Goal: Information Seeking & Learning: Get advice/opinions

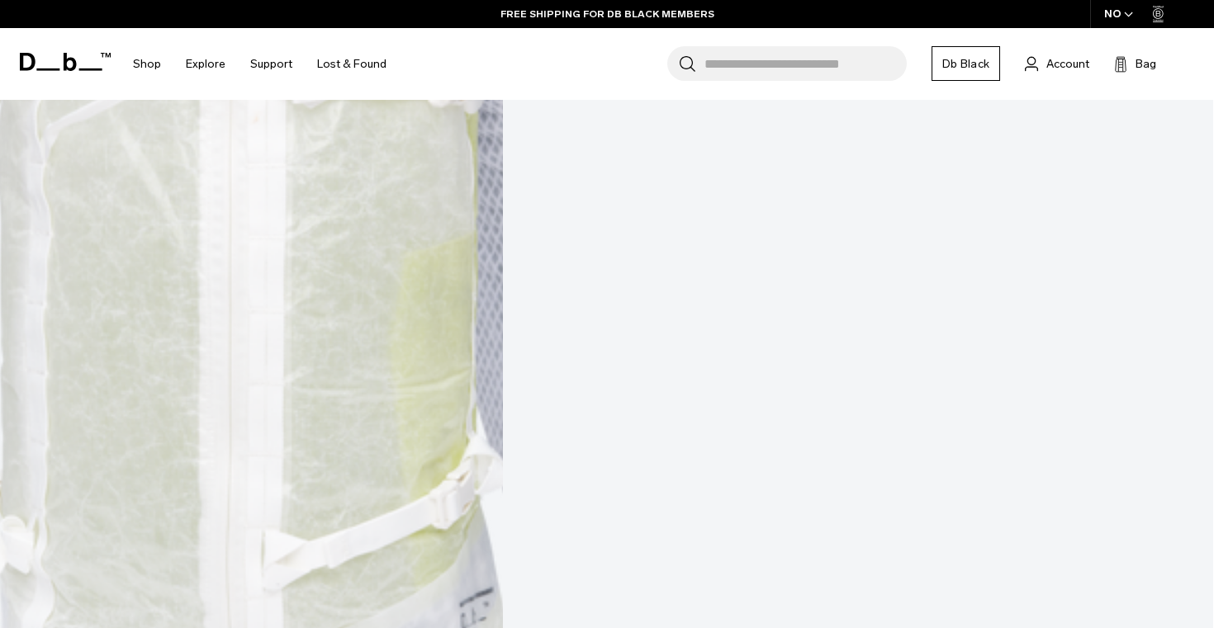
scroll to position [946, 0]
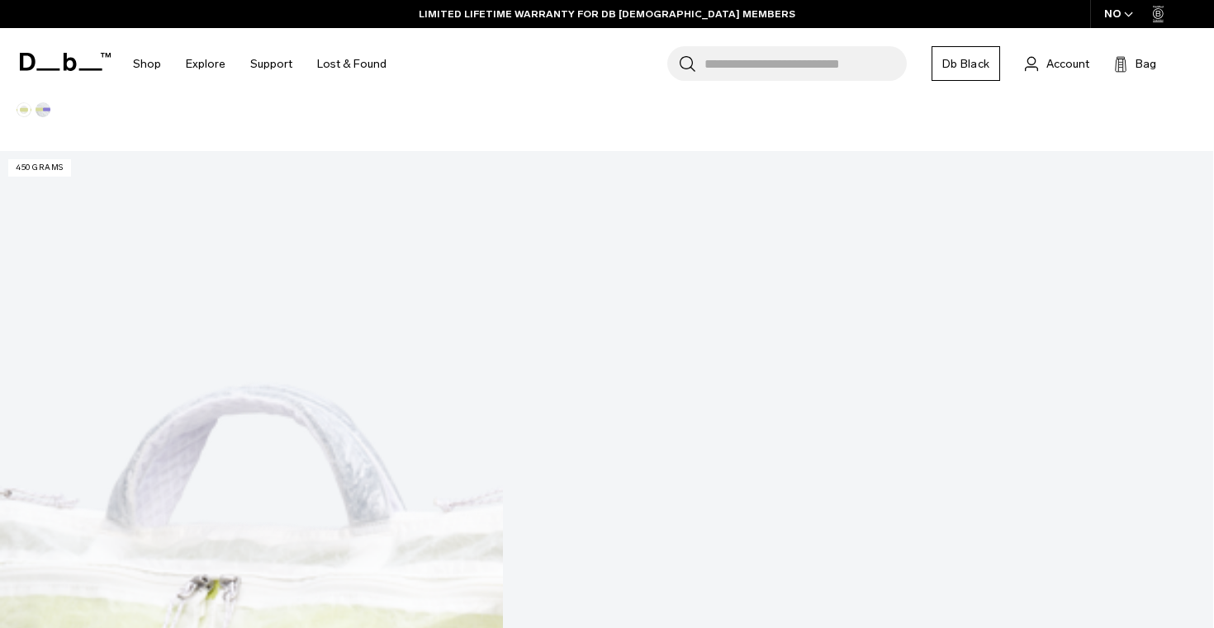
scroll to position [2040, 0]
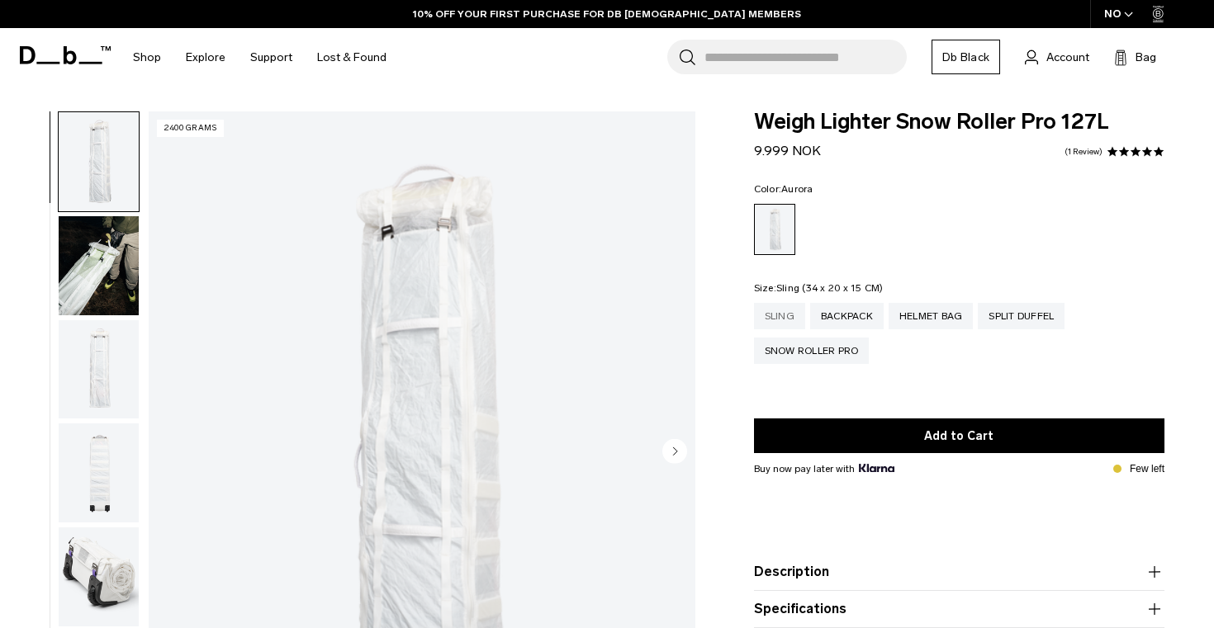
click at [789, 324] on div "Sling" at bounding box center [779, 316] width 51 height 26
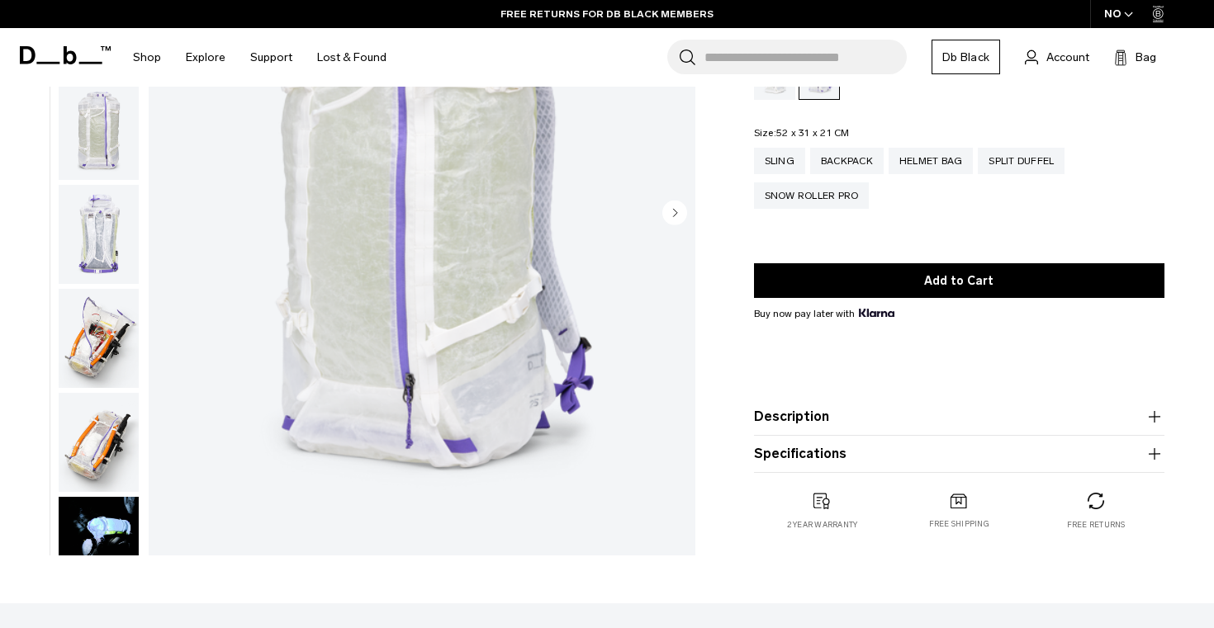
scroll to position [272, 0]
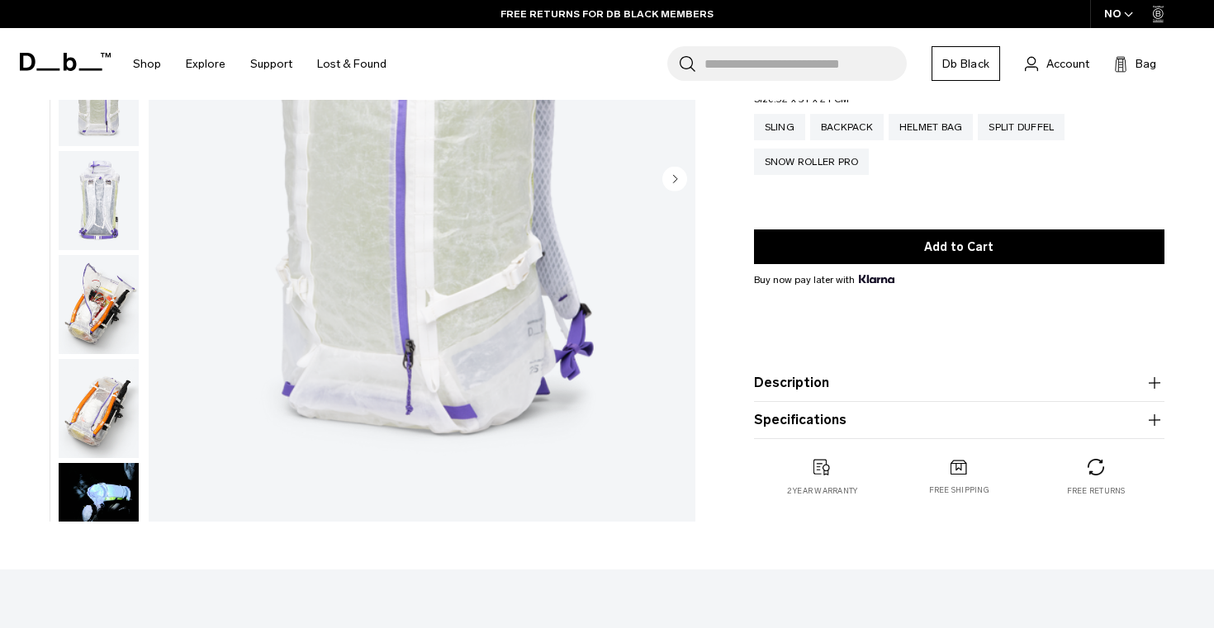
click at [818, 389] on button "Description" at bounding box center [959, 383] width 410 height 20
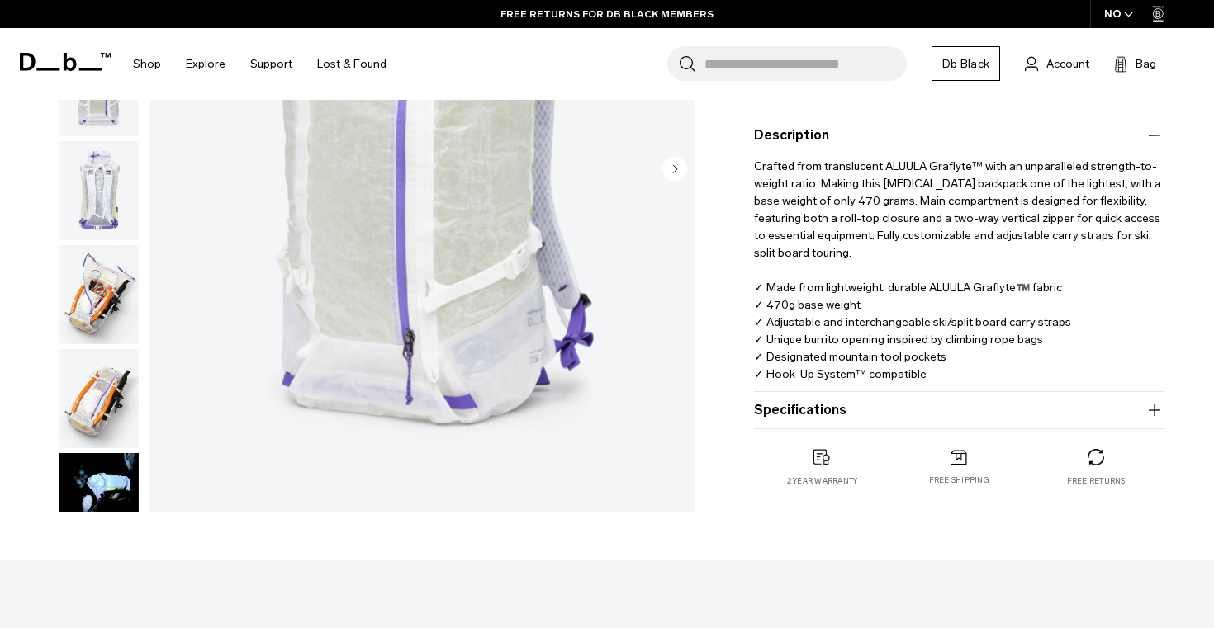
scroll to position [0, 0]
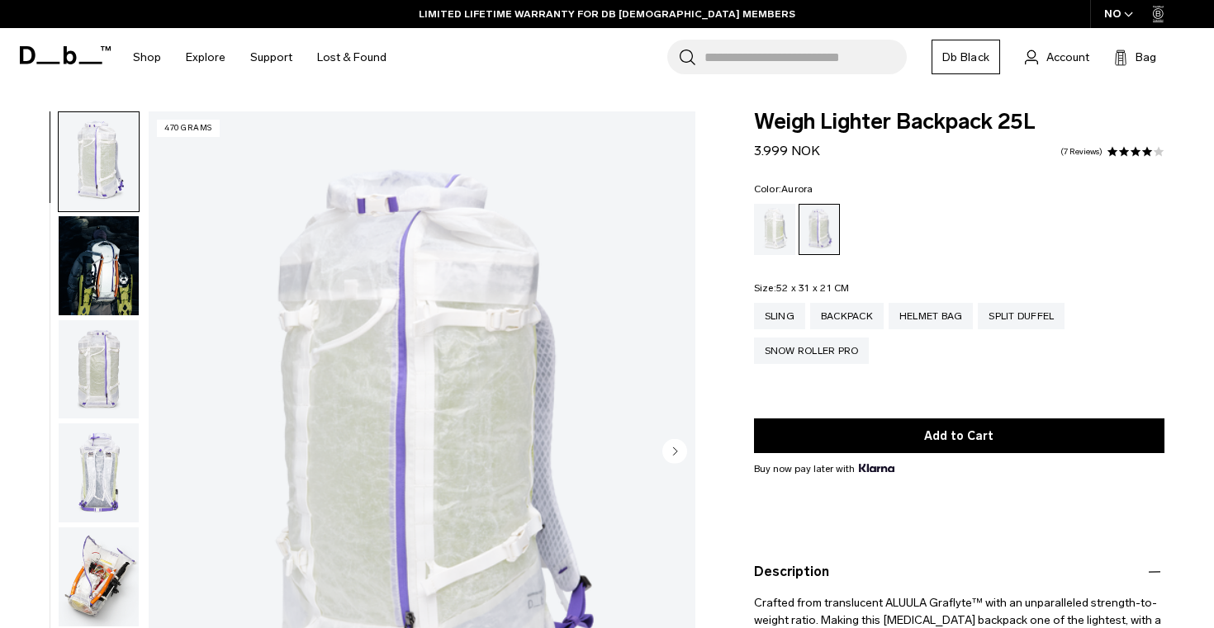
click at [1099, 150] on link "7 Reviews" at bounding box center [1081, 152] width 42 height 8
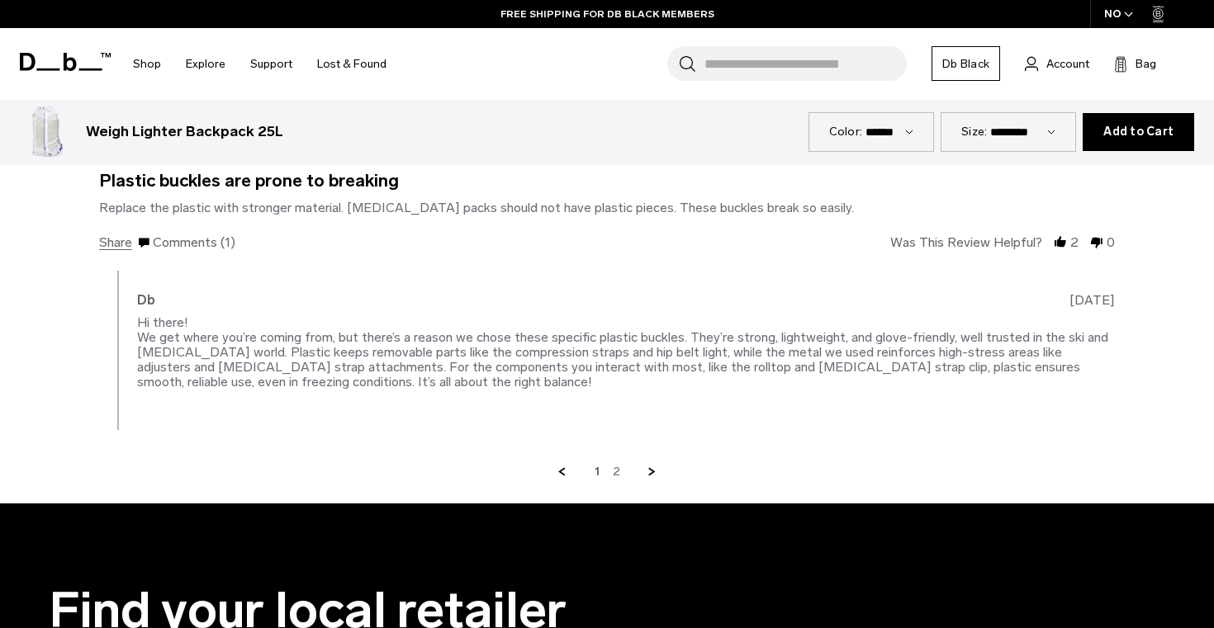
scroll to position [4037, 0]
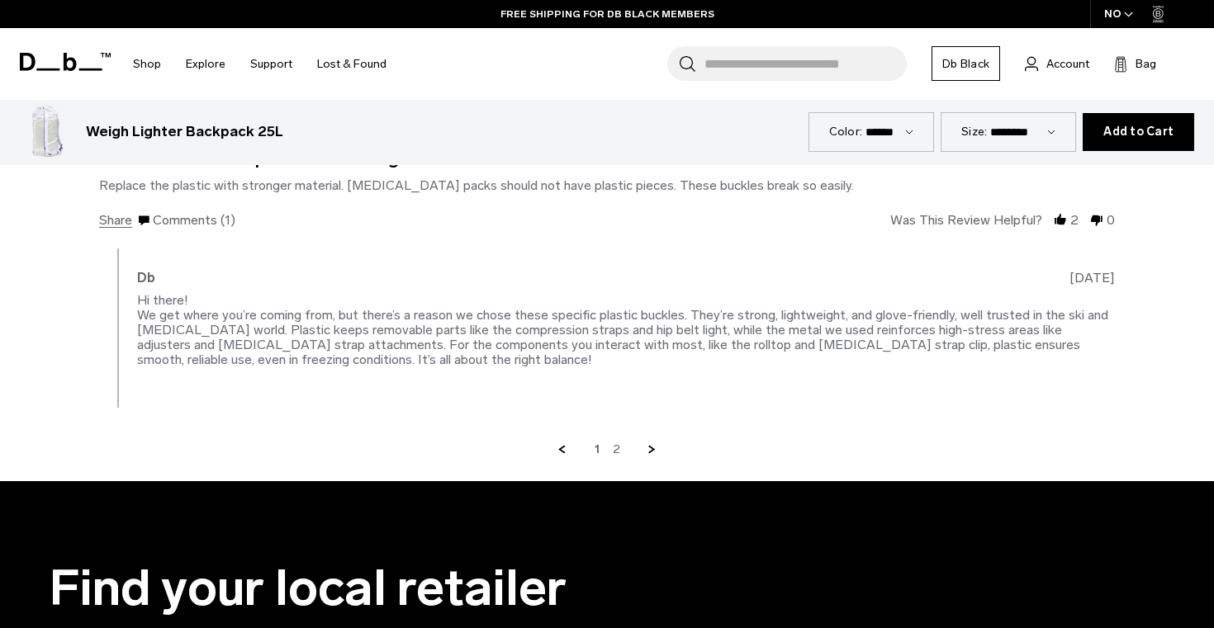
click at [659, 340] on div "Hi there! We get where you’re coming from, but there’s a reason we chose these …" at bounding box center [622, 329] width 971 height 75
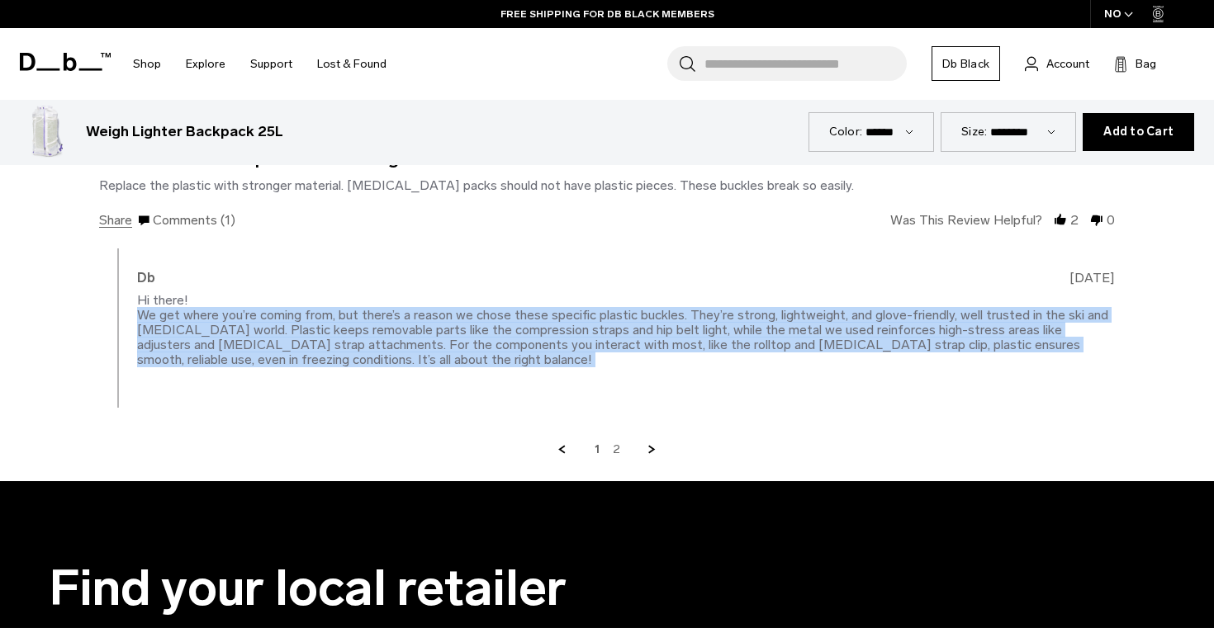
click at [659, 340] on div "Hi there! We get where you’re coming from, but there’s a reason we chose these …" at bounding box center [622, 329] width 971 height 75
click at [630, 333] on div "Hi there! We get where you’re coming from, but there’s a reason we chose these …" at bounding box center [622, 329] width 971 height 75
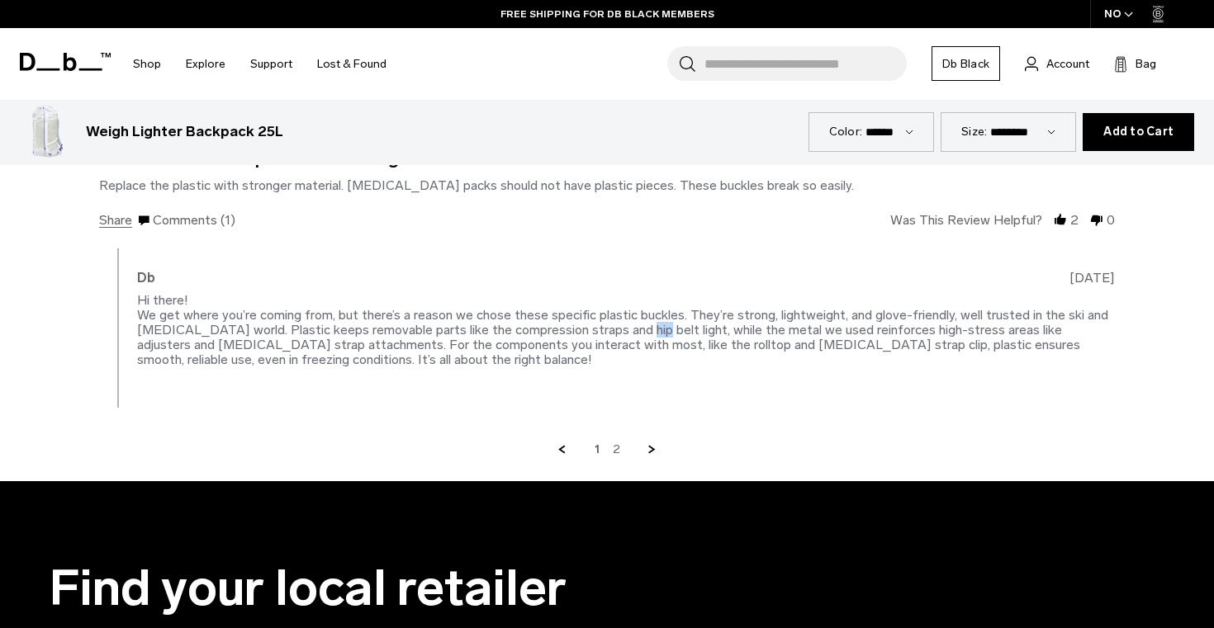
click at [630, 333] on div "Hi there! We get where you’re coming from, but there’s a reason we chose these …" at bounding box center [622, 329] width 971 height 75
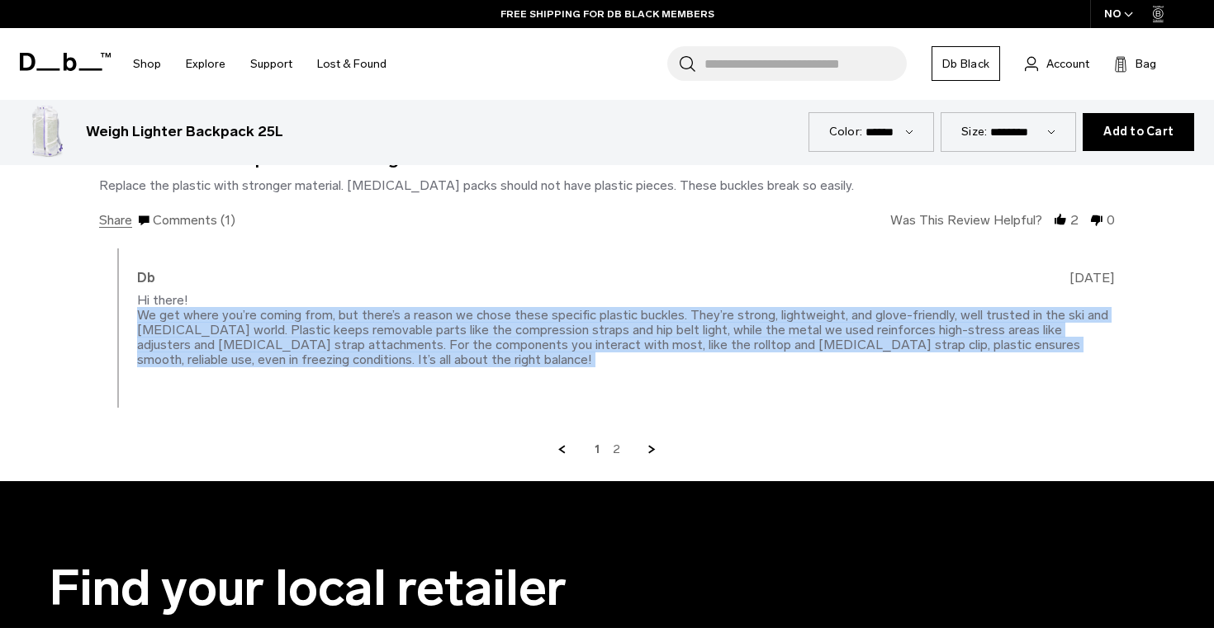
click at [630, 333] on div "Hi there! We get where you’re coming from, but there’s a reason we chose these …" at bounding box center [622, 329] width 971 height 75
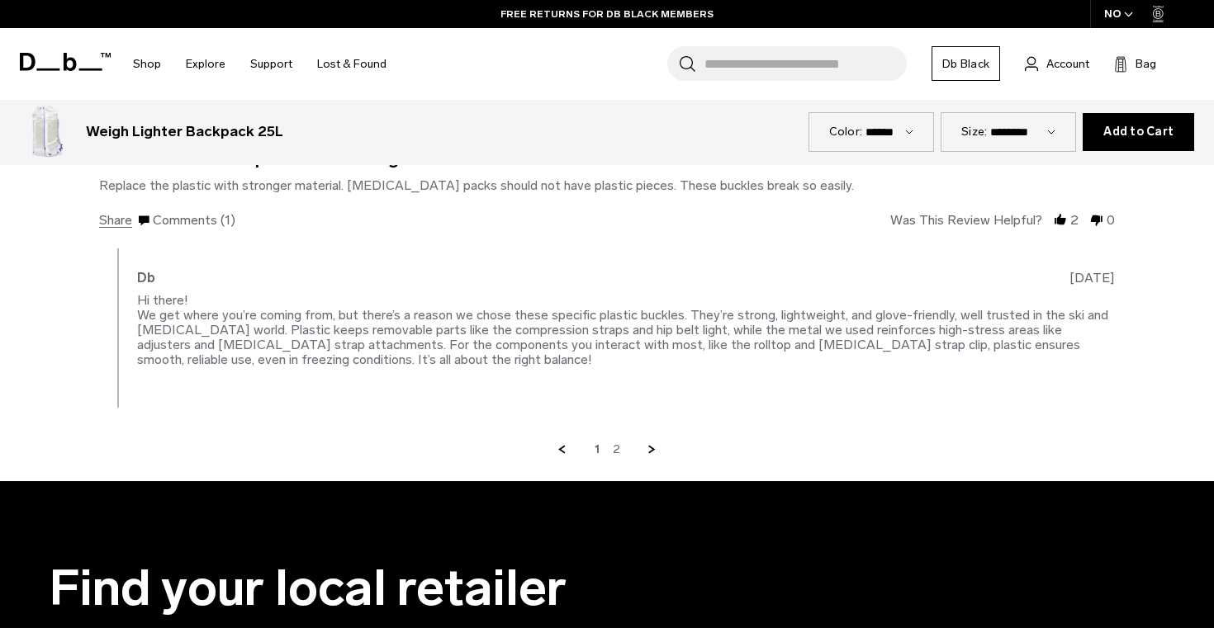
click at [576, 334] on div "Hi there! We get where you’re coming from, but there’s a reason we chose these …" at bounding box center [622, 329] width 971 height 75
click at [647, 444] on link "Next Page" at bounding box center [652, 450] width 15 height 15
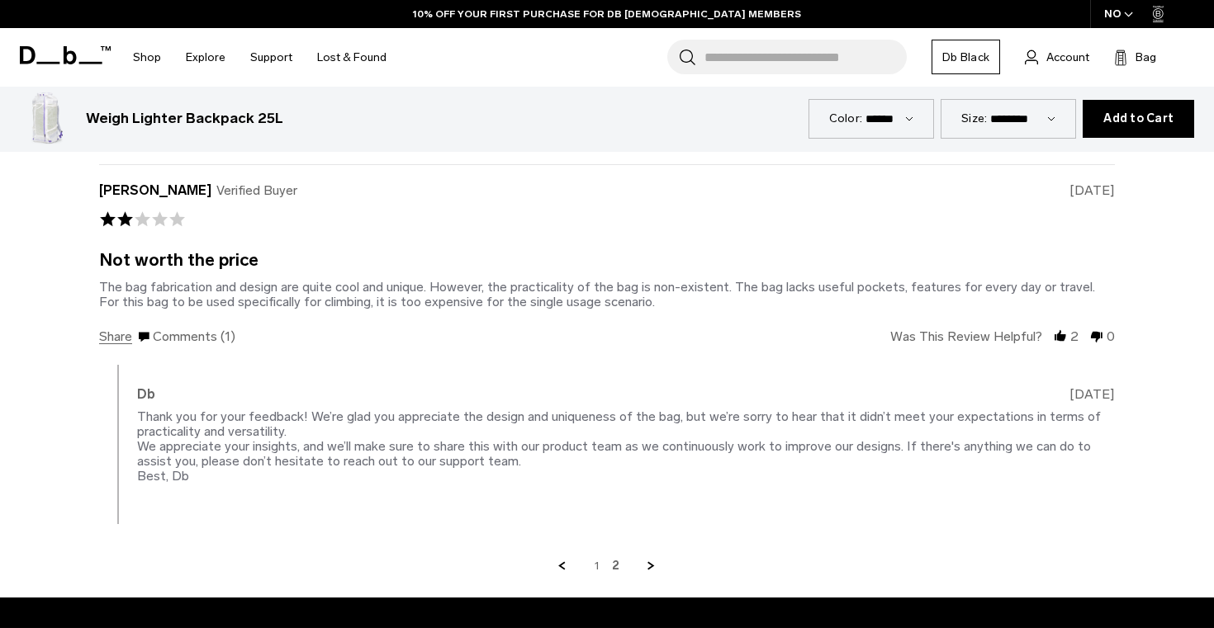
scroll to position [3329, 0]
